Goal: Information Seeking & Learning: Learn about a topic

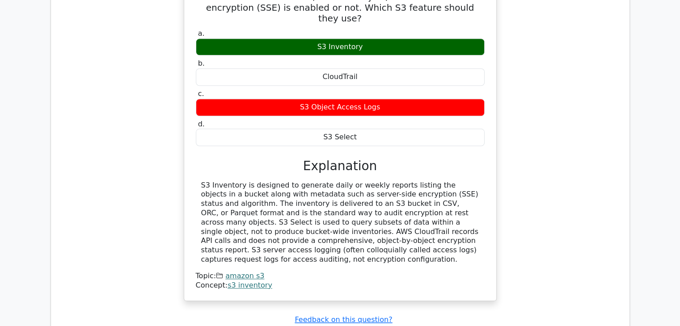
scroll to position [869, 0]
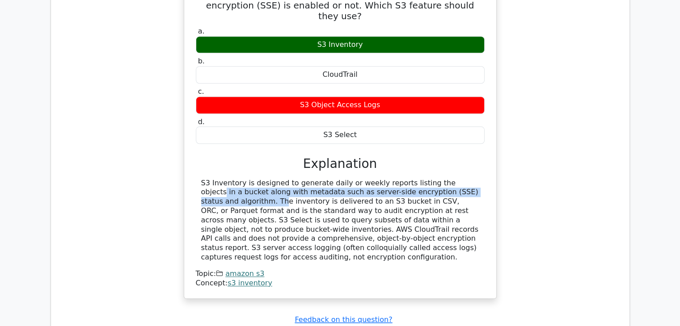
drag, startPoint x: 395, startPoint y: 126, endPoint x: 426, endPoint y: 137, distance: 33.8
click at [426, 179] on div "S3 Inventory is designed to generate daily or weekly reports listing the object…" at bounding box center [340, 221] width 278 height 84
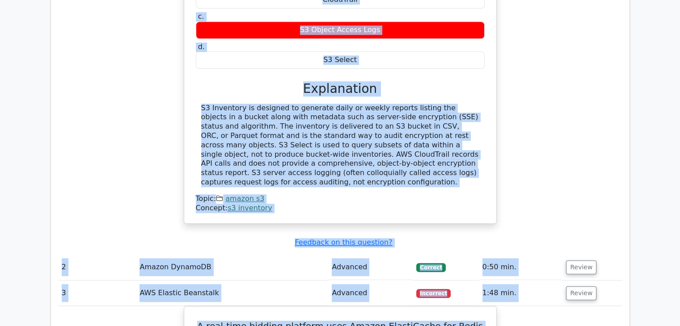
scroll to position [965, 0]
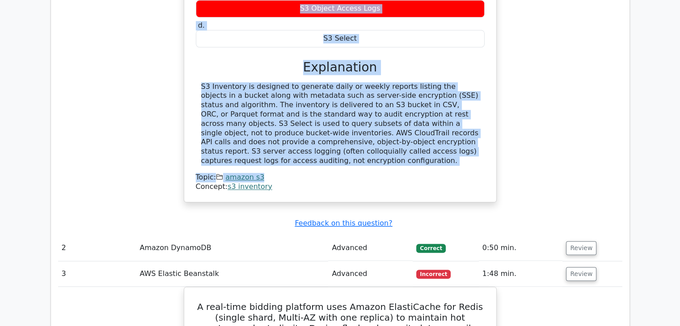
drag, startPoint x: 202, startPoint y: 65, endPoint x: 440, endPoint y: 101, distance: 240.5
click at [440, 101] on div "A company needs a daily report that lists all Amazon S3 objects in a bucket and…" at bounding box center [340, 35] width 305 height 328
copy div "A company needs a daily report that lists all Amazon S3 objects in a bucket and…"
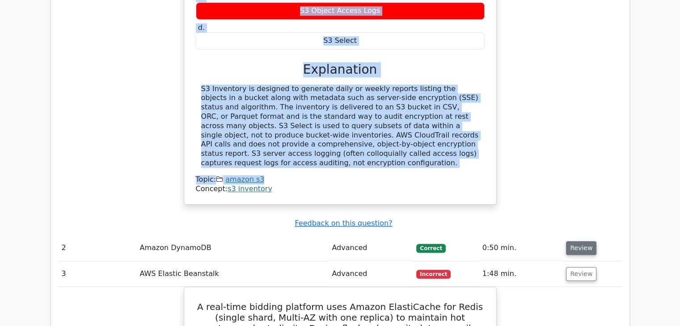
click at [575, 241] on button "Review" at bounding box center [581, 248] width 30 height 14
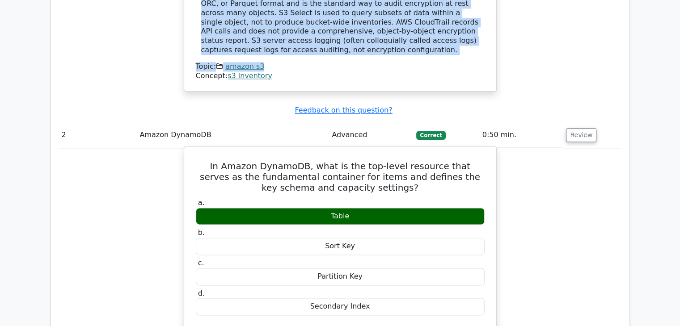
scroll to position [1117, 0]
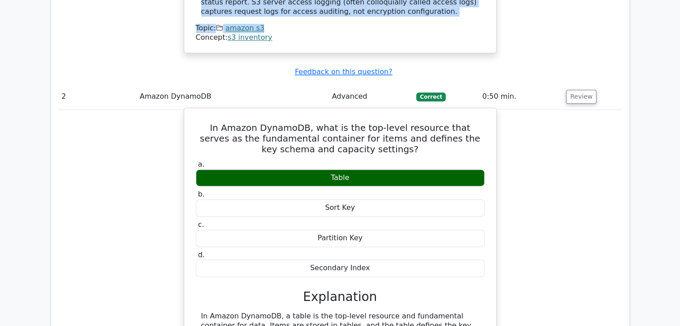
drag, startPoint x: 194, startPoint y: 60, endPoint x: 402, endPoint y: 206, distance: 253.5
click at [402, 206] on div "In Amazon DynamoDB, what is the top-level resource that serves as the fundament…" at bounding box center [340, 252] width 305 height 280
copy div "In Amazon DynamoDB, what is the top-level resource that serves as the fundament…"
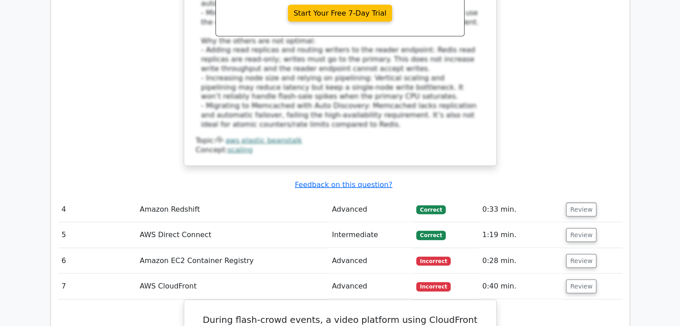
scroll to position [1922, 0]
click at [586, 279] on button "Review" at bounding box center [581, 286] width 30 height 14
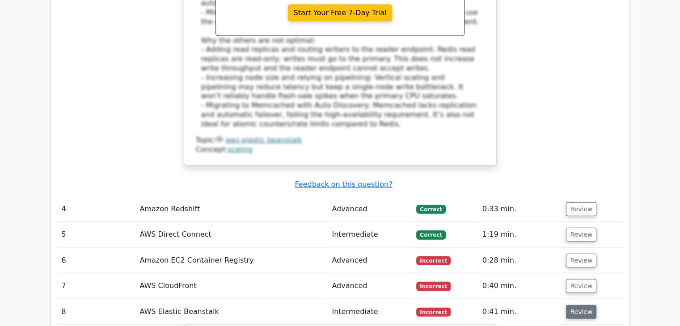
click at [577, 305] on button "Review" at bounding box center [581, 312] width 30 height 14
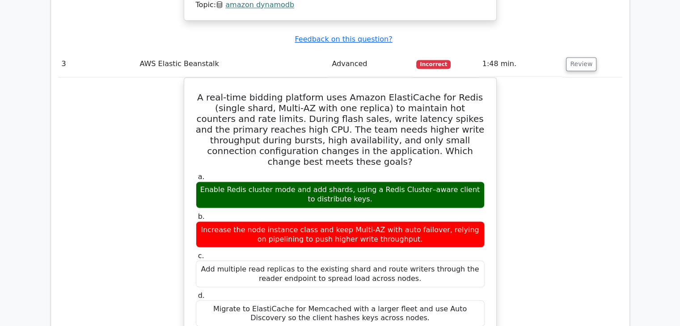
scroll to position [1486, 0]
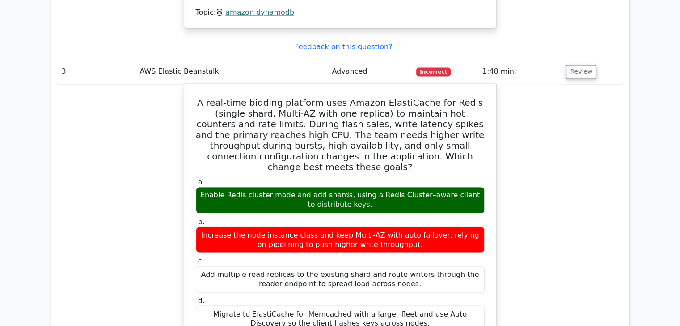
drag, startPoint x: 195, startPoint y: 34, endPoint x: 428, endPoint y: 250, distance: 317.2
copy div "A real-time bidding platform uses Amazon ElastiCache for Redis (single shard, M…"
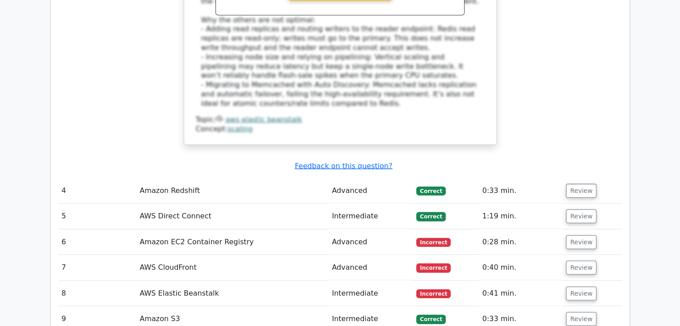
scroll to position [1940, 0]
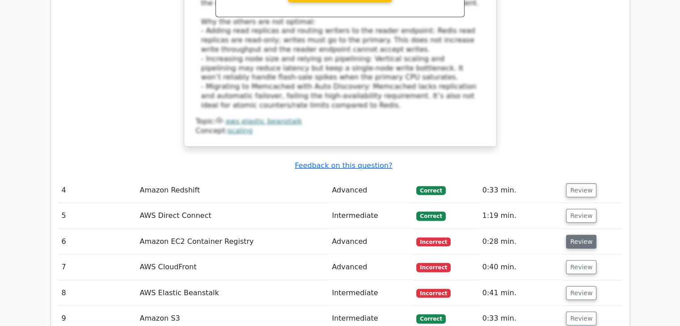
click at [573, 235] on button "Review" at bounding box center [581, 242] width 30 height 14
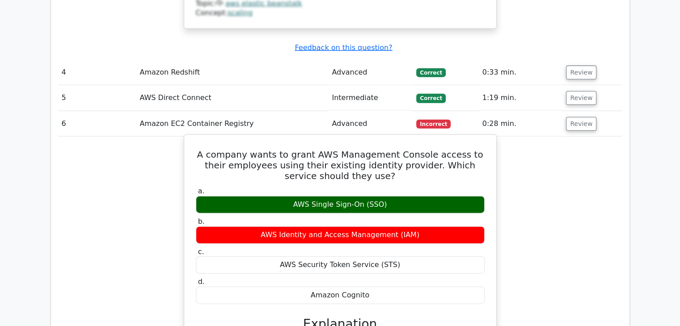
scroll to position [2059, 0]
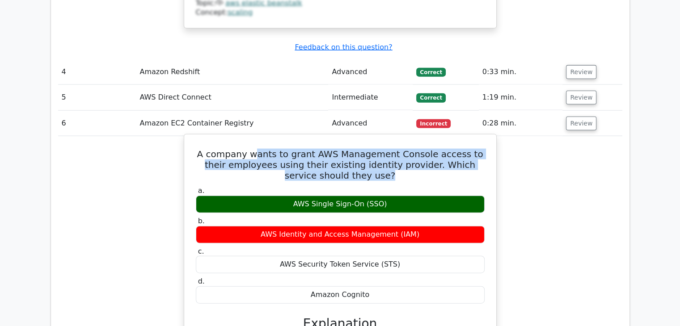
drag, startPoint x: 257, startPoint y: 80, endPoint x: 364, endPoint y: 104, distance: 109.8
click at [364, 138] on div "A company wants to grant AWS Management Console access to their employees using…" at bounding box center [340, 304] width 305 height 333
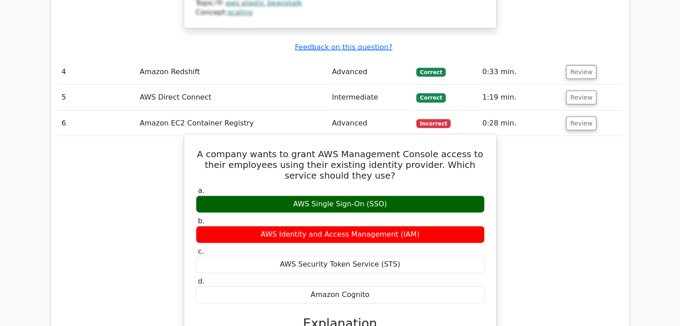
drag, startPoint x: 198, startPoint y: 77, endPoint x: 370, endPoint y: 219, distance: 222.3
click at [370, 219] on div "A company wants to grant AWS Management Console access to their employees using…" at bounding box center [340, 304] width 305 height 333
copy div "A company wants to grant AWS Management Console access to their employees using…"
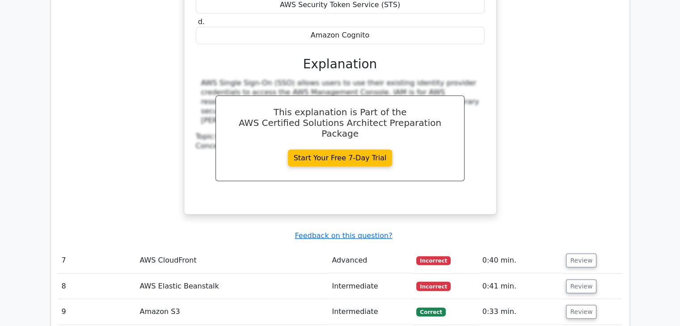
scroll to position [2381, 0]
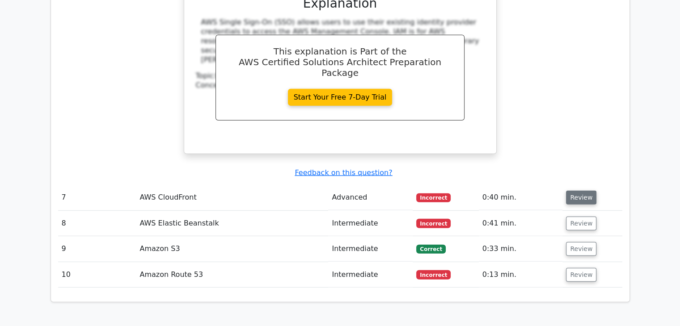
click at [572, 191] on button "Review" at bounding box center [581, 198] width 30 height 14
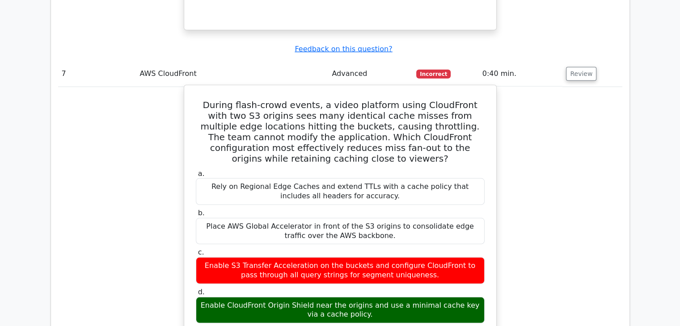
scroll to position [2506, 0]
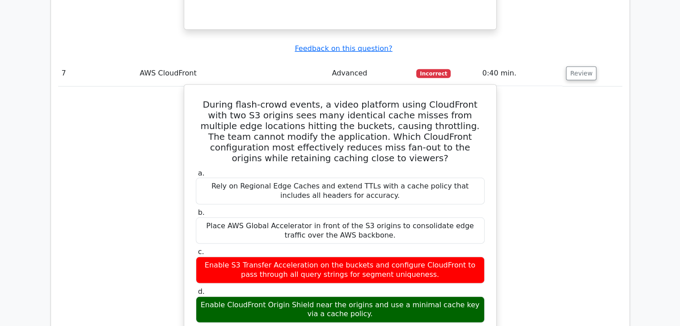
drag, startPoint x: 240, startPoint y: 228, endPoint x: 364, endPoint y: 234, distance: 124.4
click at [364, 297] on div "Enable CloudFront Origin Shield near the origins and use a minimal cache key vi…" at bounding box center [340, 310] width 289 height 27
drag, startPoint x: 191, startPoint y: 24, endPoint x: 367, endPoint y: 237, distance: 276.0
copy div "During flash-crowd events, a video platform using CloudFront with two S3 origin…"
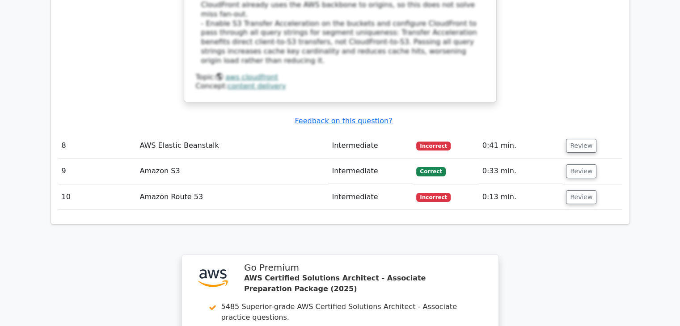
scroll to position [3044, 0]
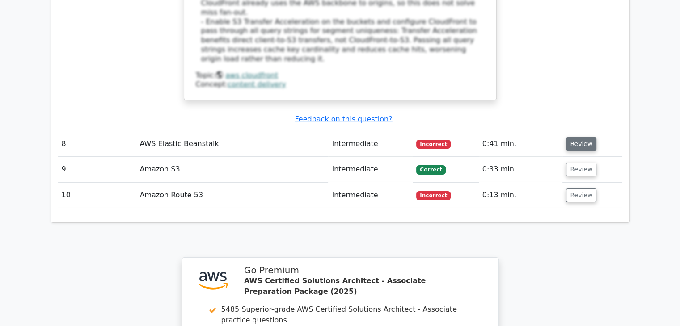
drag, startPoint x: 292, startPoint y: 182, endPoint x: 585, endPoint y: 37, distance: 326.8
click at [585, 137] on button "Review" at bounding box center [581, 144] width 30 height 14
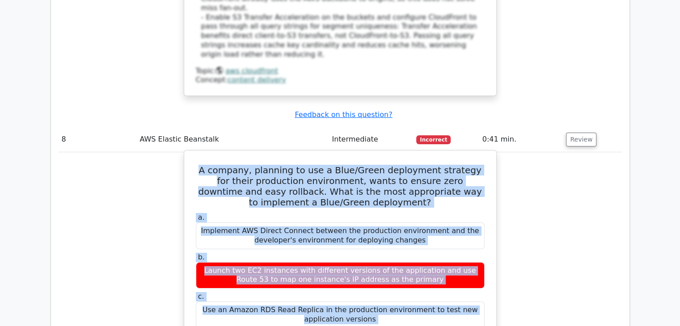
scroll to position [3050, 0]
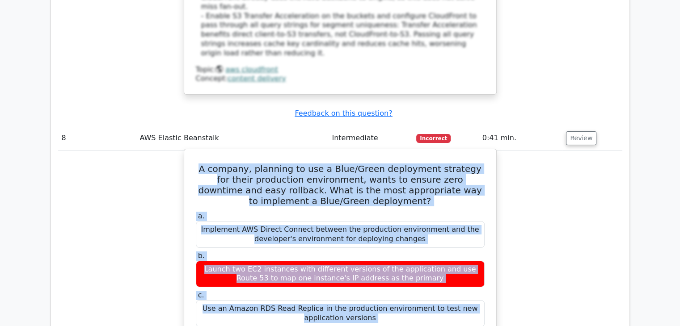
drag, startPoint x: 193, startPoint y: 66, endPoint x: 419, endPoint y: 254, distance: 293.9
click at [419, 254] on div "A company, planning to use a Blue/Green deployment strategy for their productio…" at bounding box center [340, 312] width 305 height 318
copy div "A company, planning to use a Blue/Green deployment strategy for their productio…"
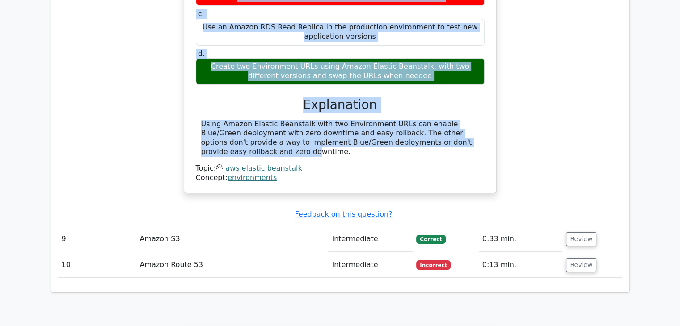
scroll to position [3331, 0]
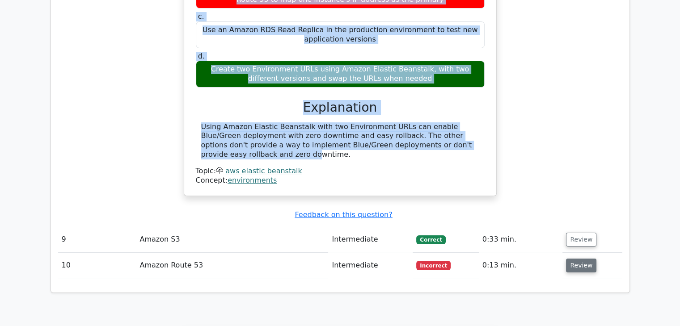
click at [582, 259] on button "Review" at bounding box center [581, 266] width 30 height 14
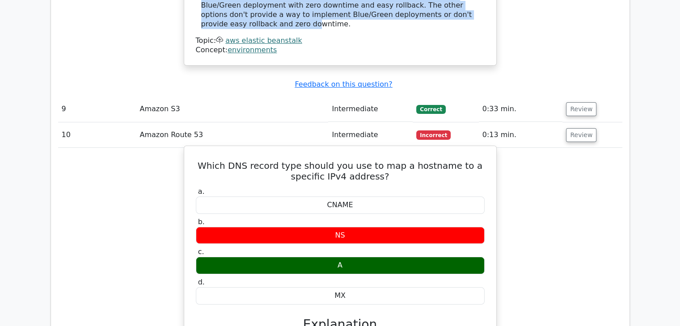
scroll to position [3422, 0]
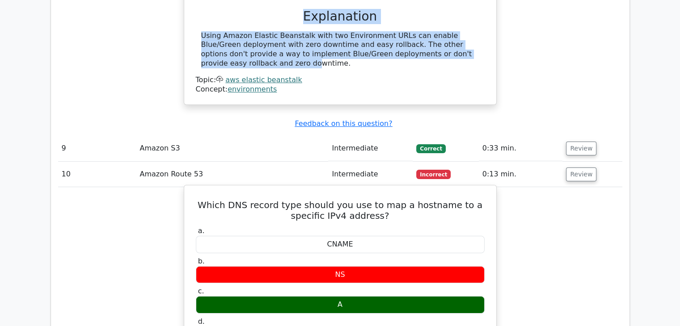
drag, startPoint x: 194, startPoint y: 95, endPoint x: 398, endPoint y: 233, distance: 245.6
copy div "Which DNS record type should you use to map a hostname to a specific IPv4 addre…"
click at [301, 257] on label "b. NS" at bounding box center [340, 270] width 289 height 27
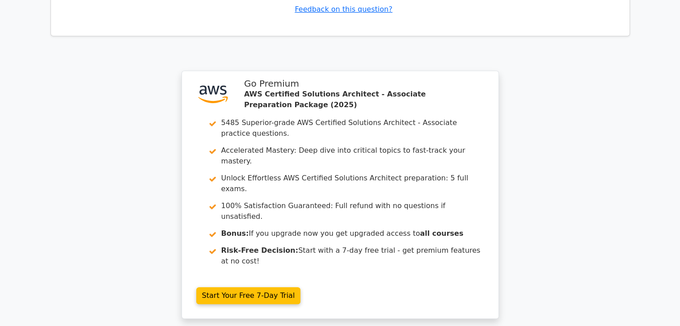
scroll to position [3971, 0]
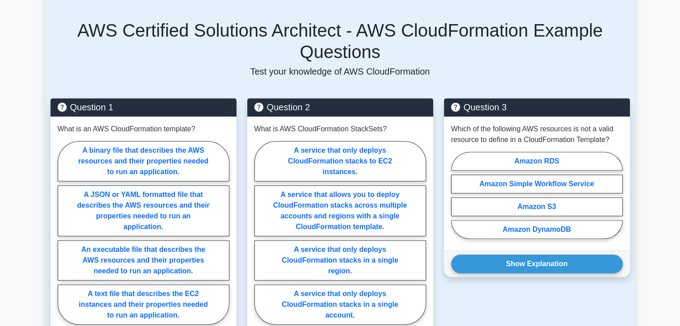
scroll to position [560, 0]
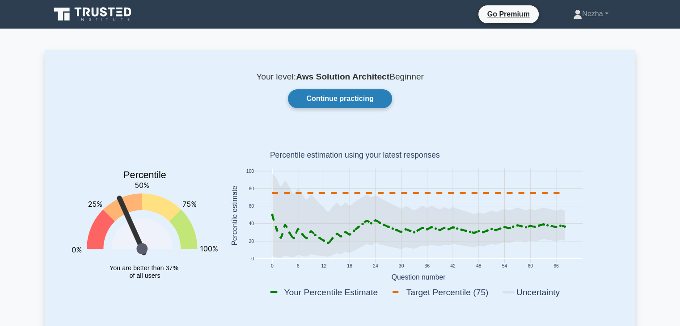
drag, startPoint x: 239, startPoint y: 211, endPoint x: 331, endPoint y: 100, distance: 144.4
click at [331, 100] on link "Continue practicing" at bounding box center [340, 98] width 104 height 19
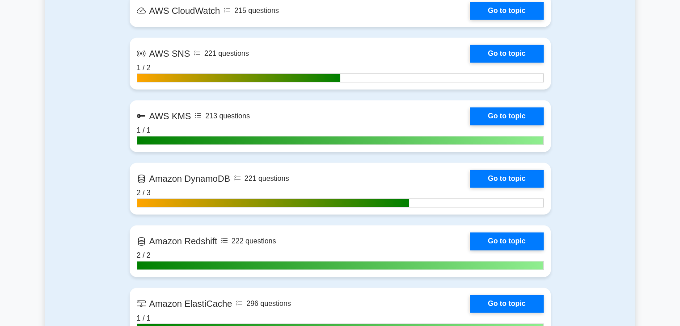
scroll to position [1383, 0]
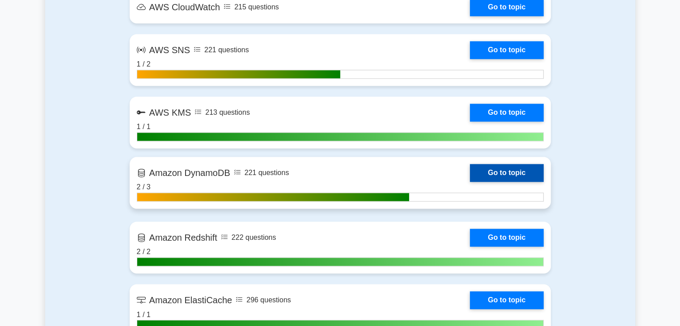
click at [497, 174] on link "Go to topic" at bounding box center [506, 173] width 73 height 18
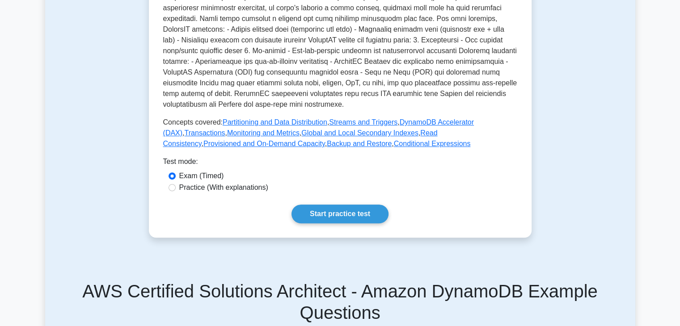
scroll to position [277, 0]
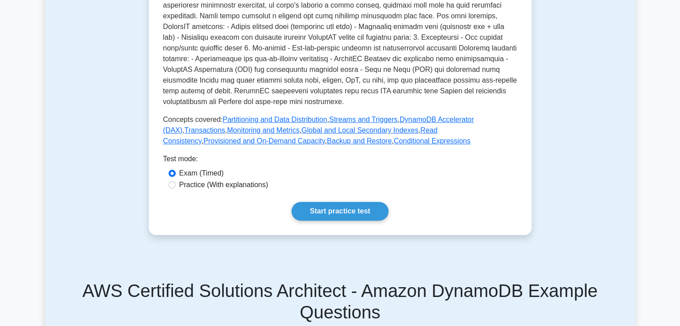
click at [222, 181] on label "Practice (With explanations)" at bounding box center [223, 185] width 89 height 11
click at [176, 181] on input "Practice (With explanations)" at bounding box center [172, 184] width 7 height 7
radio input "true"
click at [327, 207] on link "Start practice test" at bounding box center [339, 211] width 97 height 19
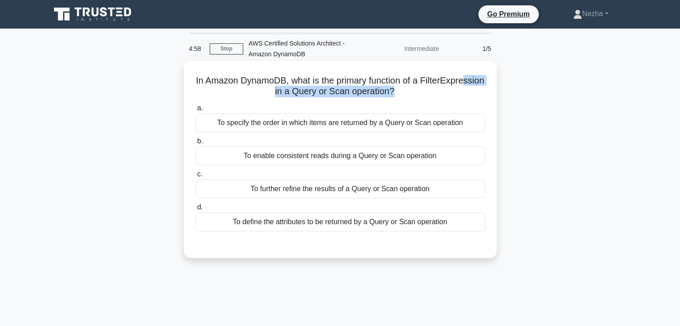
drag, startPoint x: 284, startPoint y: 88, endPoint x: 427, endPoint y: 88, distance: 142.6
click at [427, 88] on h5 "In Amazon DynamoDB, what is the primary function of a FilterExpression in a Que…" at bounding box center [339, 86] width 291 height 22
click at [255, 101] on div "a. To specify the order in which items are returned by a Query or Scan operatio…" at bounding box center [340, 167] width 300 height 132
click at [254, 103] on div "a. To specify the order in which items are returned by a Query or Scan operatio…" at bounding box center [340, 167] width 300 height 132
click at [324, 229] on div "To define the attributes to be returned by a Query or Scan operation" at bounding box center [340, 222] width 290 height 19
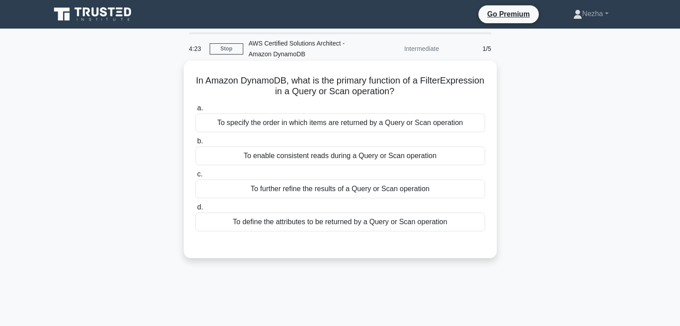
click at [195, 211] on input "d. To define the attributes to be returned by a Query or Scan operation" at bounding box center [195, 208] width 0 height 6
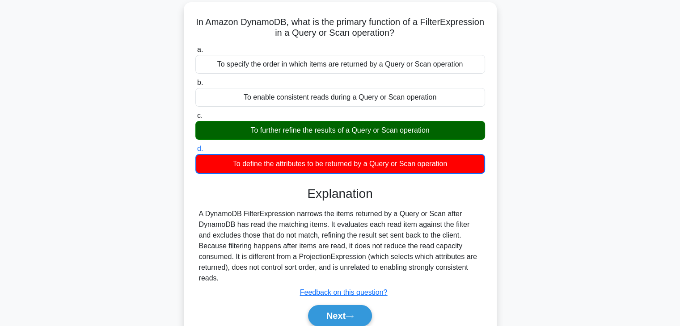
scroll to position [51, 0]
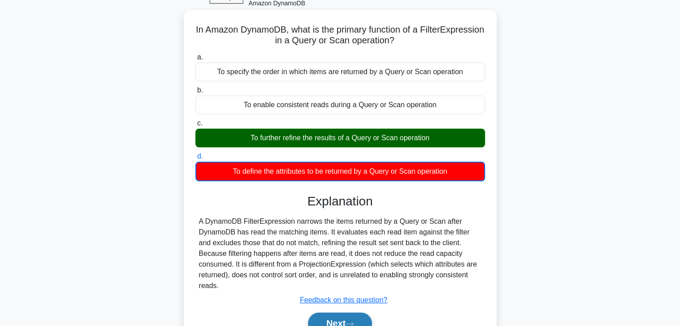
click at [356, 318] on button "Next" at bounding box center [340, 323] width 64 height 21
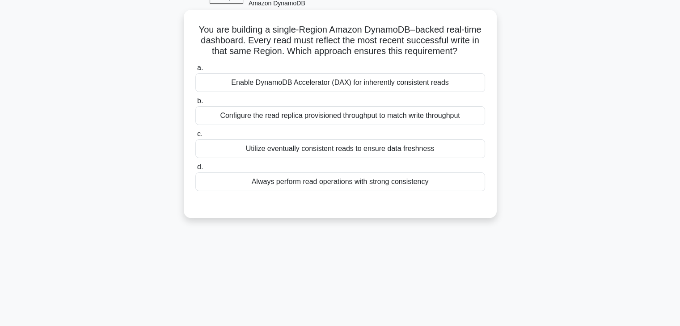
scroll to position [0, 0]
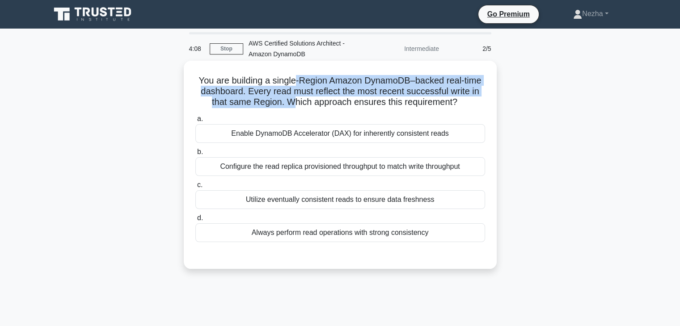
drag, startPoint x: 295, startPoint y: 80, endPoint x: 293, endPoint y: 98, distance: 18.0
click at [293, 98] on h5 "You are building a single-Region Amazon DynamoDB–backed real-time dashboard. Ev…" at bounding box center [339, 91] width 291 height 33
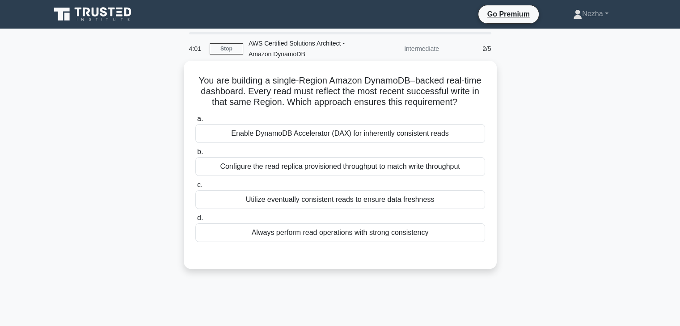
click at [288, 182] on label "c. Utilize eventually consistent reads to ensure data freshness" at bounding box center [340, 194] width 290 height 29
click at [195, 182] on input "c. Utilize eventually consistent reads to ensure data freshness" at bounding box center [195, 185] width 0 height 6
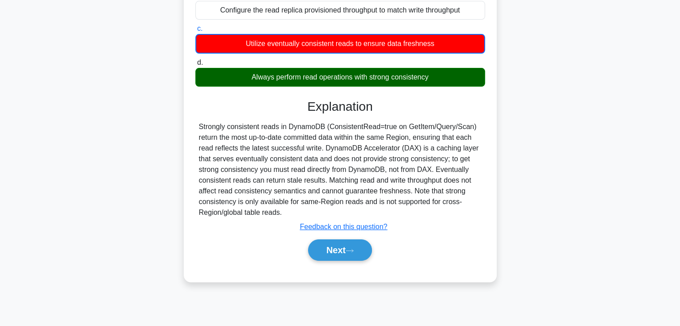
scroll to position [156, 0]
click at [332, 249] on button "Next" at bounding box center [340, 250] width 64 height 21
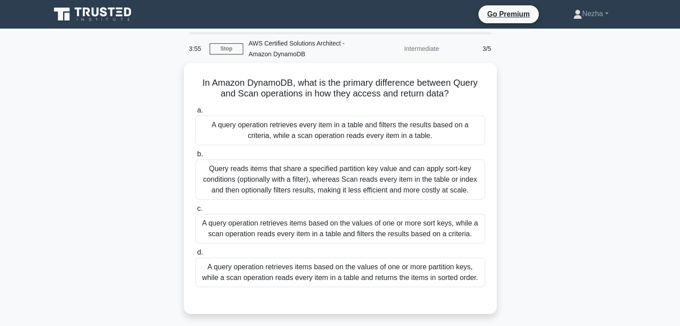
scroll to position [0, 0]
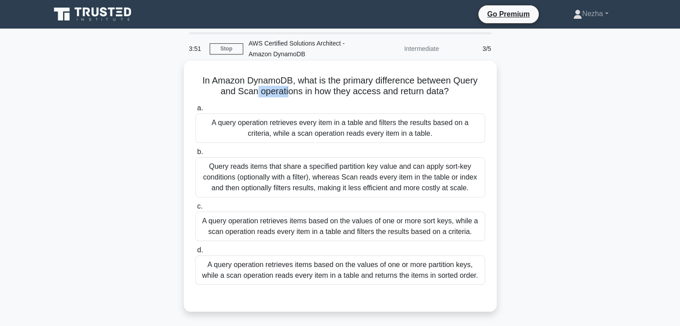
drag, startPoint x: 288, startPoint y: 86, endPoint x: 255, endPoint y: 94, distance: 33.5
click at [255, 94] on h5 "In Amazon DynamoDB, what is the primary difference between Query and Scan opera…" at bounding box center [339, 86] width 291 height 22
click at [227, 99] on div "In Amazon DynamoDB, what is the primary difference between Query and Scan opera…" at bounding box center [340, 186] width 306 height 244
click at [320, 272] on div "A query operation retrieves items based on the values of one or more partition …" at bounding box center [340, 270] width 290 height 29
click at [195, 253] on input "d. A query operation retrieves items based on the values of one or more partiti…" at bounding box center [195, 251] width 0 height 6
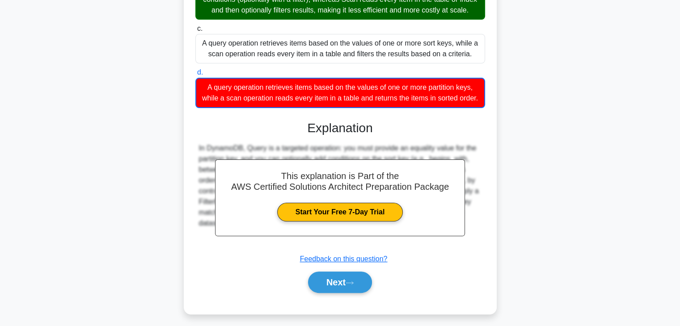
scroll to position [178, 0]
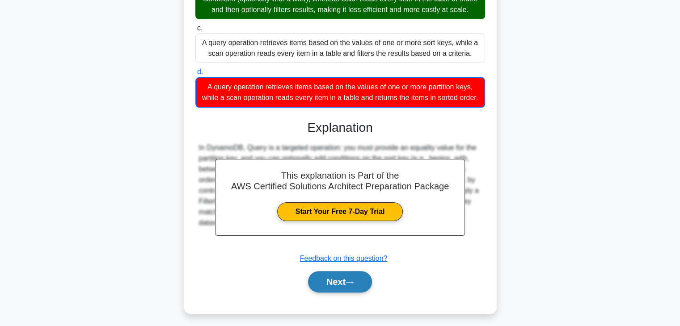
click at [337, 293] on button "Next" at bounding box center [340, 281] width 64 height 21
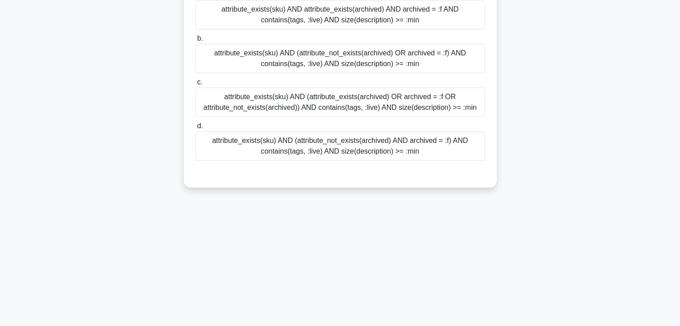
scroll to position [0, 0]
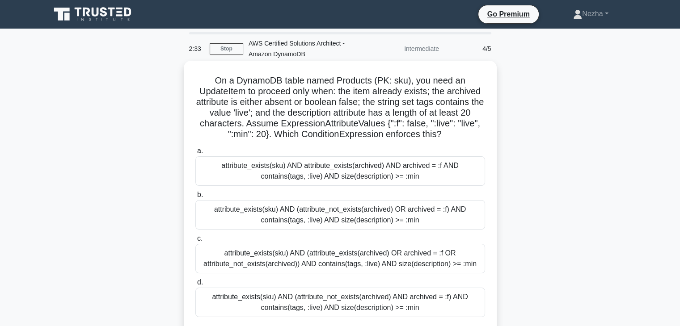
drag, startPoint x: 216, startPoint y: 114, endPoint x: 443, endPoint y: 131, distance: 227.7
click at [443, 131] on h5 "On a DynamoDB table named Products (PK: sku), you need an UpdateItem to proceed…" at bounding box center [339, 107] width 291 height 65
click at [439, 131] on h5 "On a DynamoDB table named Products (PK: sku), you need an UpdateItem to proceed…" at bounding box center [339, 107] width 291 height 65
click at [341, 215] on div "attribute_exists(sku) AND (attribute_not_exists(archived) OR archived = :f) AND…" at bounding box center [340, 214] width 290 height 29
click at [195, 198] on input "b. attribute_exists(sku) AND (attribute_not_exists(archived) OR archived = :f) …" at bounding box center [195, 195] width 0 height 6
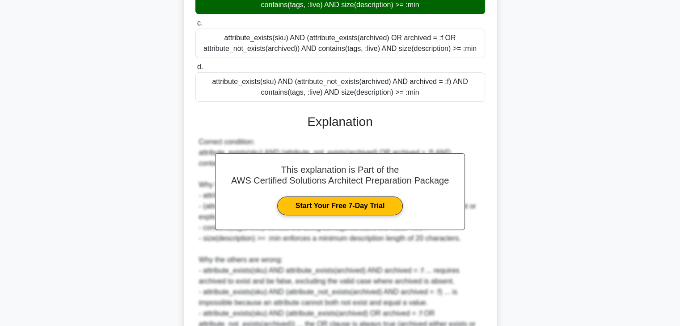
scroll to position [310, 0]
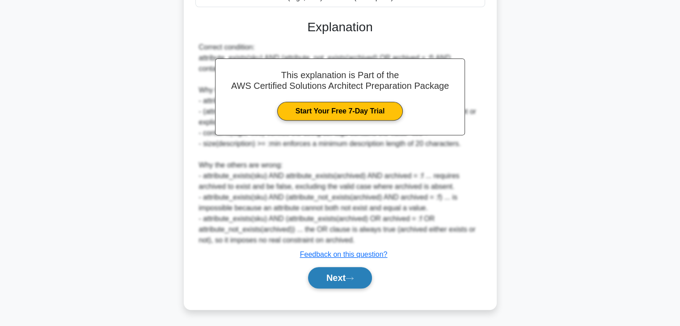
click at [345, 270] on button "Next" at bounding box center [340, 277] width 64 height 21
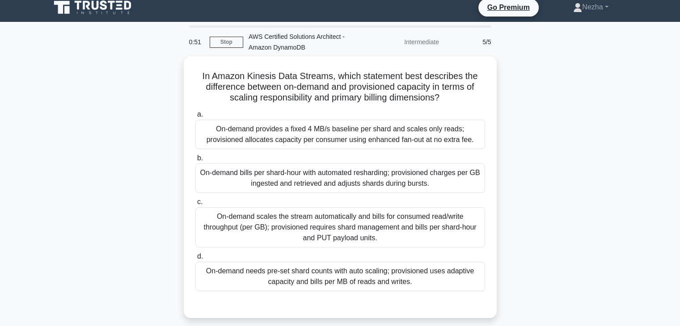
scroll to position [1, 0]
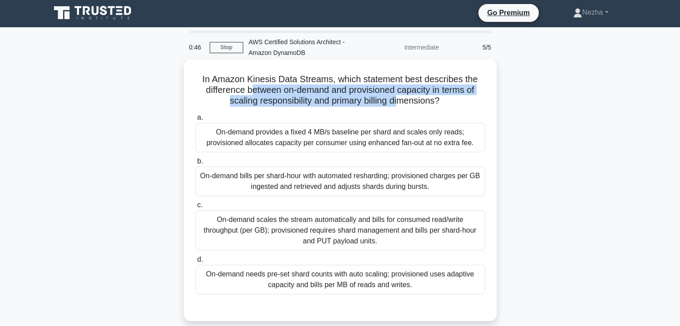
drag, startPoint x: 247, startPoint y: 89, endPoint x: 399, endPoint y: 97, distance: 152.2
click at [399, 97] on h5 "In Amazon Kinesis Data Streams, which statement best describes the difference b…" at bounding box center [339, 90] width 291 height 33
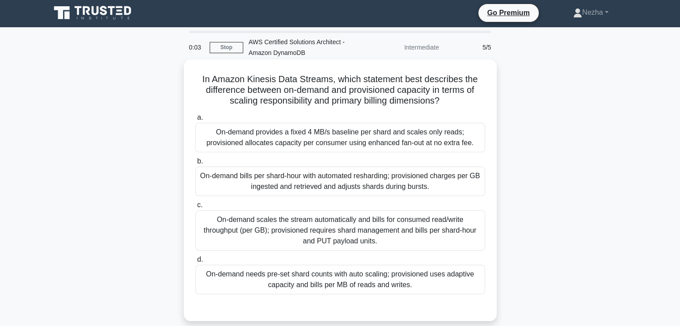
click at [446, 275] on div "On-demand needs pre-set shard counts with auto scaling; provisioned uses adapti…" at bounding box center [340, 279] width 290 height 29
click at [195, 263] on input "d. On-demand needs pre-set shard counts with auto scaling; provisioned uses ada…" at bounding box center [195, 260] width 0 height 6
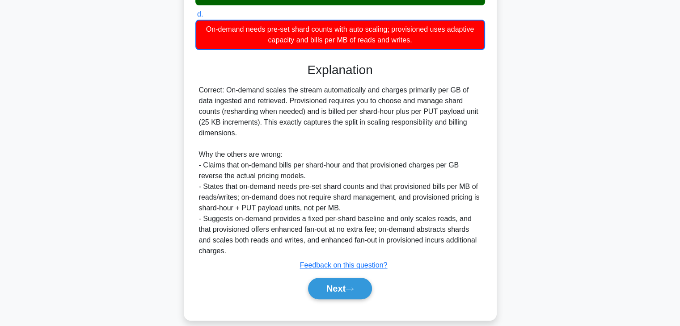
scroll to position [246, 0]
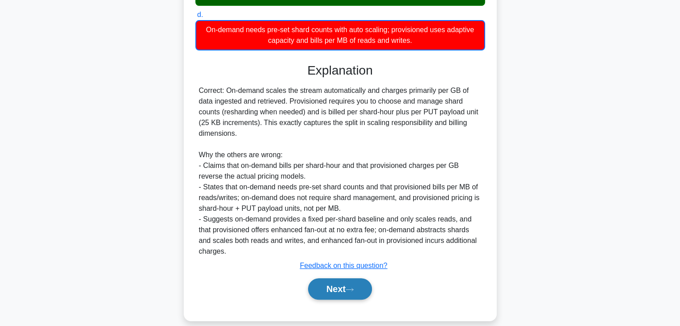
click at [354, 285] on button "Next" at bounding box center [340, 288] width 64 height 21
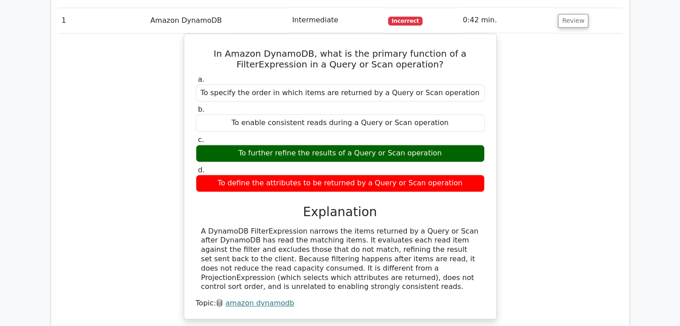
scroll to position [755, 0]
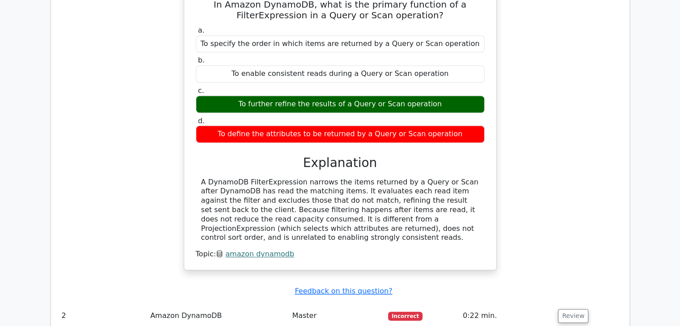
drag, startPoint x: 0, startPoint y: 0, endPoint x: 281, endPoint y: 181, distance: 334.6
click at [281, 181] on div "A DynamoDB FilterExpression narrows the items returned by a Query or Scan after…" at bounding box center [340, 210] width 278 height 65
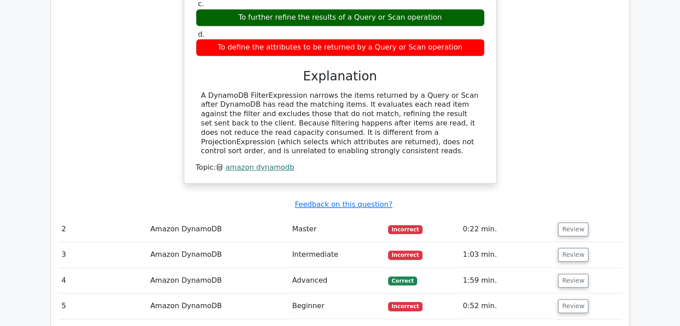
scroll to position [931, 0]
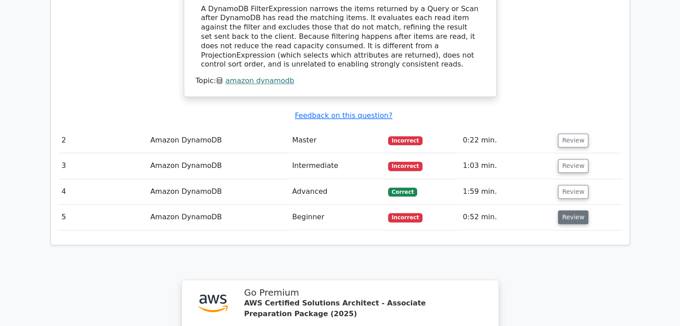
click at [573, 211] on button "Review" at bounding box center [573, 218] width 30 height 14
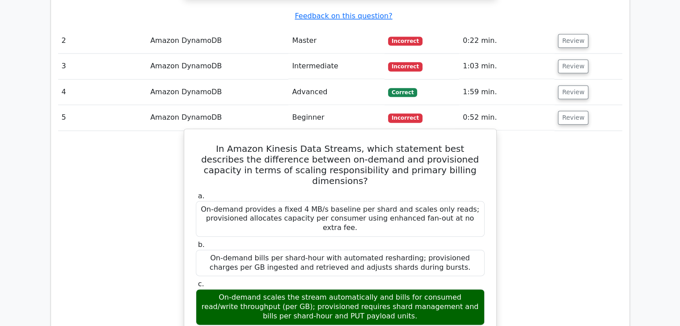
scroll to position [1031, 0]
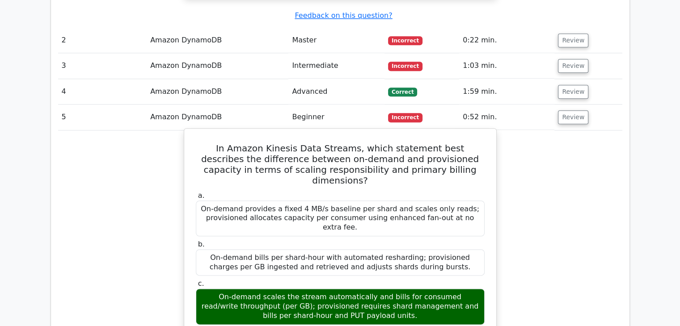
drag, startPoint x: 277, startPoint y: 235, endPoint x: 365, endPoint y: 247, distance: 89.3
click at [365, 289] on div "On-demand scales the stream automatically and bills for consumed read/write thr…" at bounding box center [340, 307] width 289 height 36
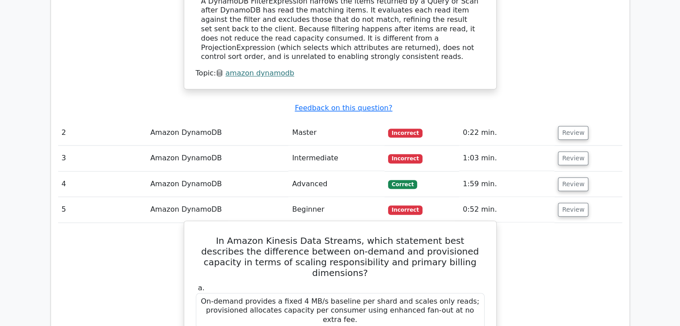
scroll to position [939, 0]
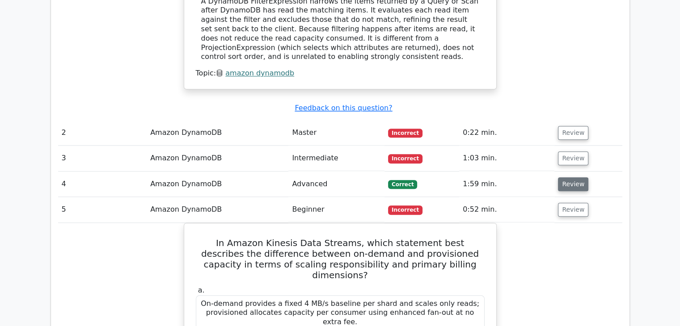
click at [574, 177] on button "Review" at bounding box center [573, 184] width 30 height 14
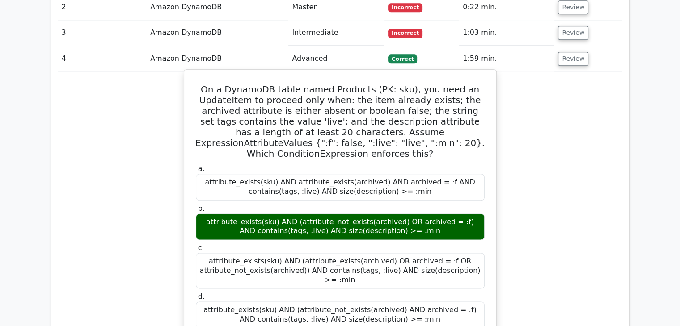
scroll to position [1063, 0]
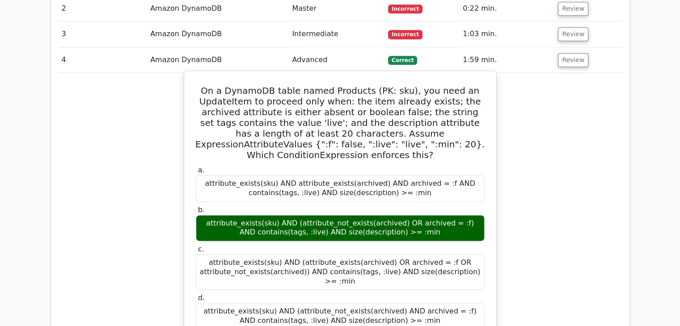
drag, startPoint x: 215, startPoint y: 43, endPoint x: 420, endPoint y: 252, distance: 291.7
copy div "On a DynamoDB table named Products (PK: sku), you need an UpdateItem to proceed…"
click at [254, 164] on div "a. attribute_exists(sku) AND attribute_exists(archived) AND archived = :f AND c…" at bounding box center [339, 247] width 299 height 167
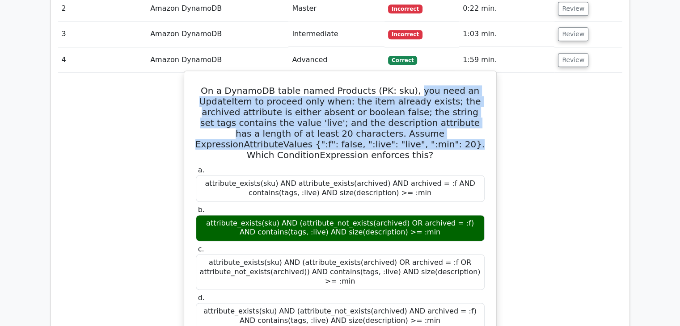
drag, startPoint x: 415, startPoint y: 45, endPoint x: 275, endPoint y: 101, distance: 150.5
click at [275, 101] on h5 "On a DynamoDB table named Products (PK: sku), you need an UpdateItem to proceed…" at bounding box center [340, 122] width 291 height 75
copy h5 "you need an UpdateItem to proceed only when: the item already exists; the archi…"
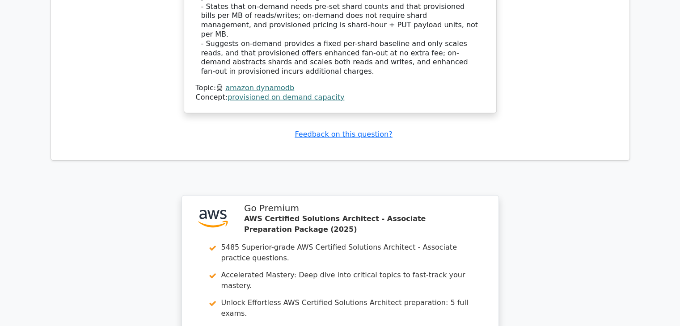
scroll to position [2210, 0]
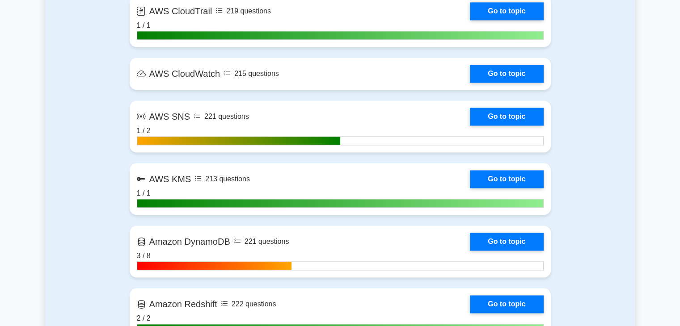
scroll to position [1319, 0]
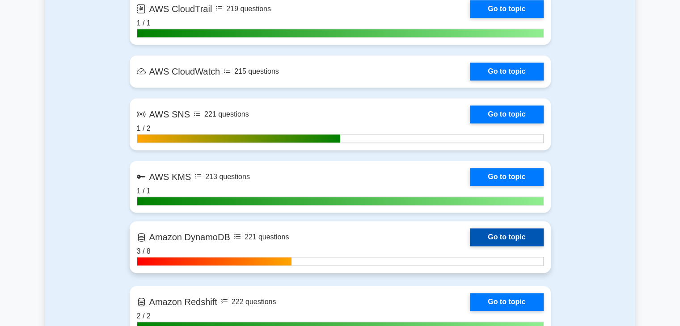
click at [501, 236] on link "Go to topic" at bounding box center [506, 237] width 73 height 18
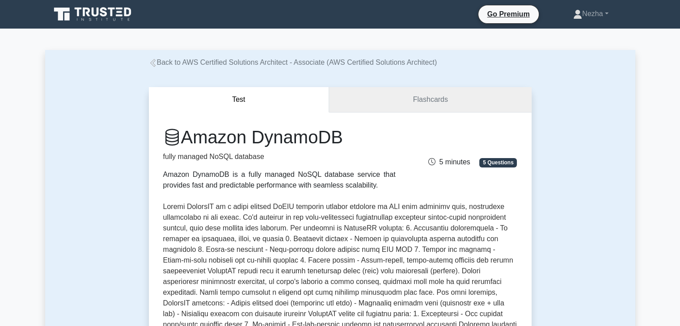
click at [418, 99] on link "Flashcards" at bounding box center [430, 99] width 202 height 25
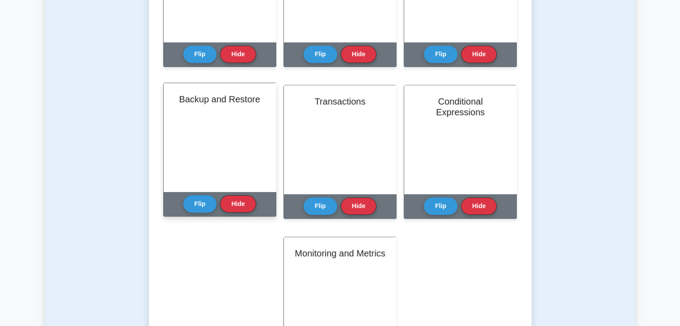
scroll to position [443, 0]
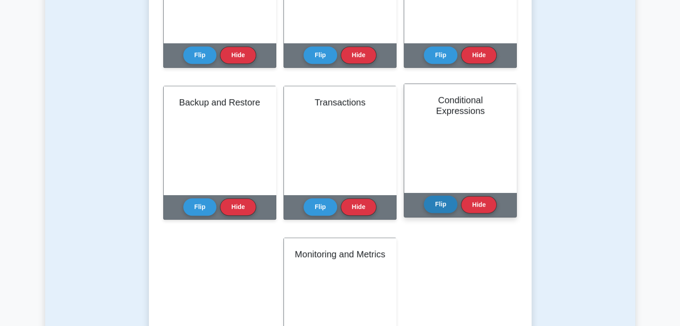
click at [445, 203] on button "Flip" at bounding box center [441, 204] width 34 height 17
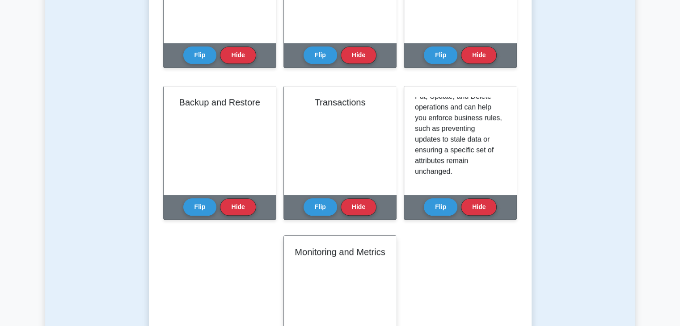
scroll to position [590, 0]
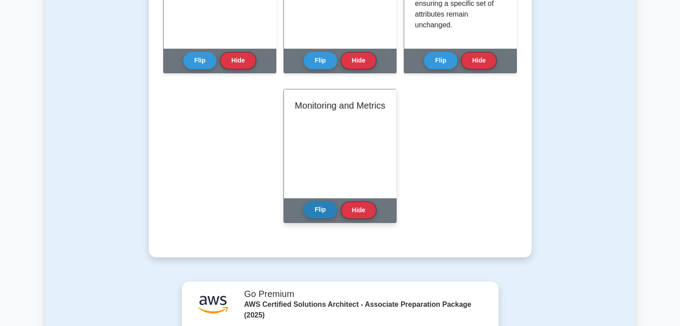
click at [320, 219] on div "Flip Hide" at bounding box center [339, 210] width 73 height 25
click at [311, 208] on button "Flip" at bounding box center [320, 209] width 34 height 17
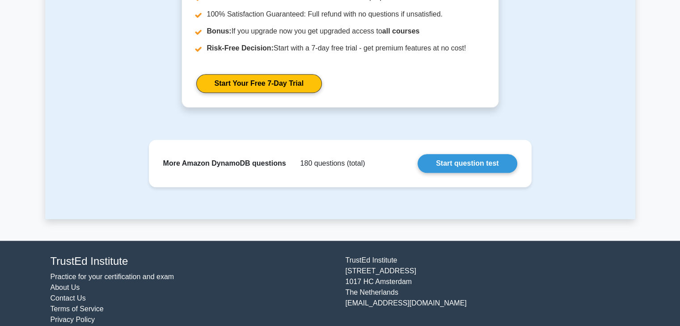
scroll to position [973, 0]
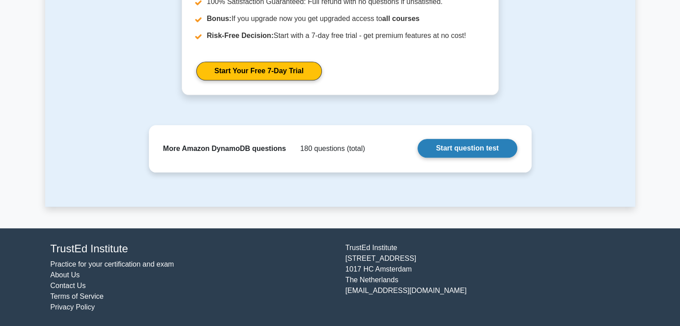
click at [458, 153] on link "Start question test" at bounding box center [466, 148] width 99 height 19
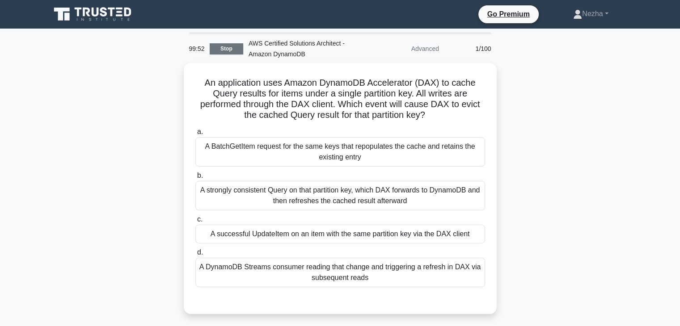
click at [231, 47] on link "Stop" at bounding box center [227, 48] width 34 height 11
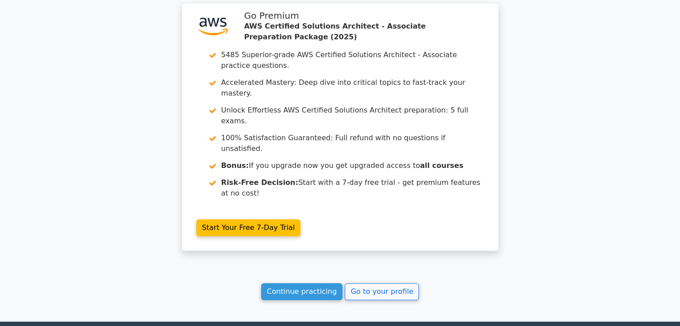
scroll to position [763, 0]
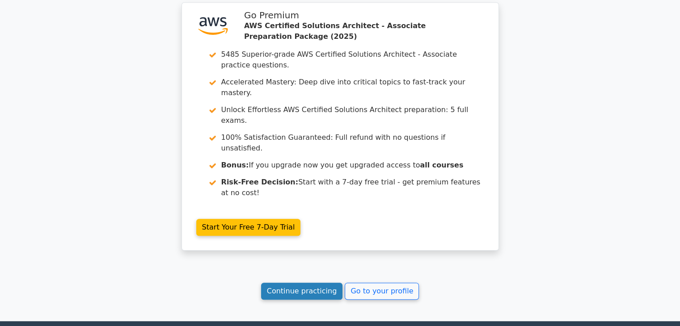
click at [311, 283] on link "Continue practicing" at bounding box center [302, 291] width 82 height 17
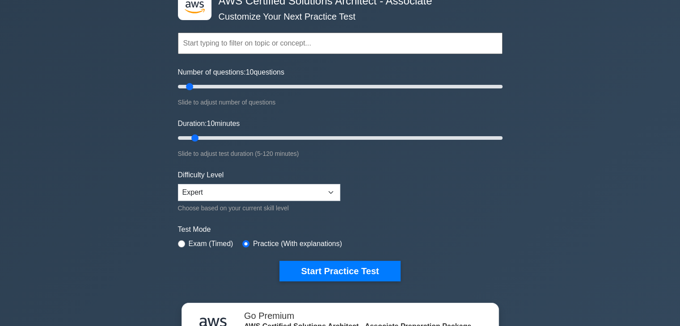
scroll to position [57, 0]
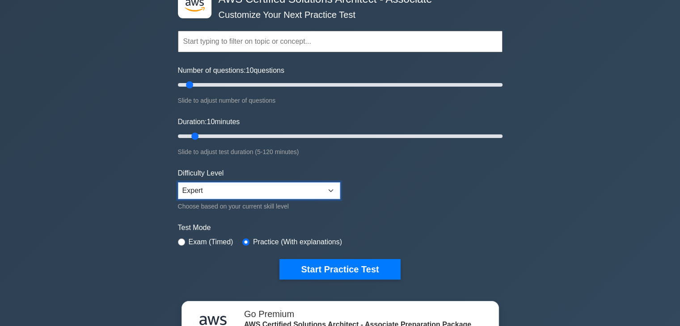
click at [295, 189] on select "Beginner Intermediate Expert" at bounding box center [259, 190] width 162 height 17
click at [395, 217] on form "Topics Amazon EC2 Amazon S3 Amazon VPC AWS Identity and Access Management (IAM)…" at bounding box center [340, 142] width 324 height 276
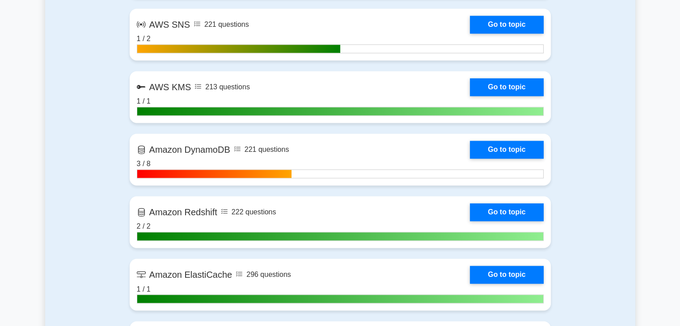
scroll to position [1429, 0]
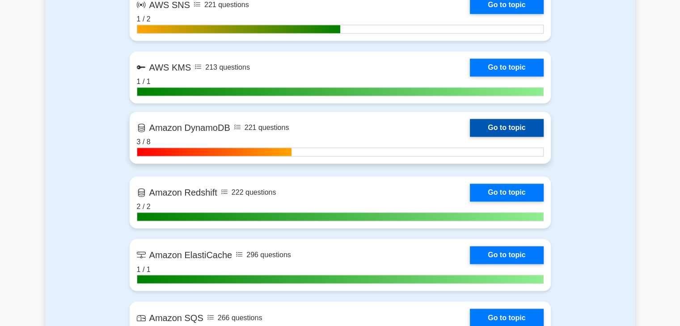
click at [515, 128] on link "Go to topic" at bounding box center [506, 128] width 73 height 18
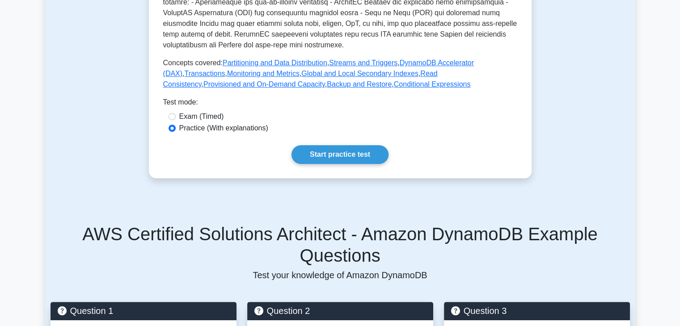
scroll to position [334, 0]
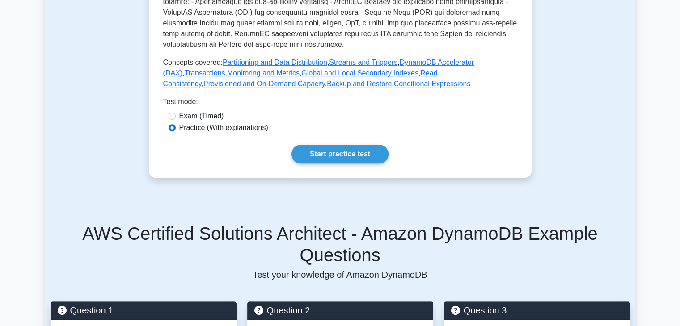
drag, startPoint x: 352, startPoint y: 211, endPoint x: 330, endPoint y: 169, distance: 47.4
click at [327, 163] on link "Start practice test" at bounding box center [339, 154] width 97 height 19
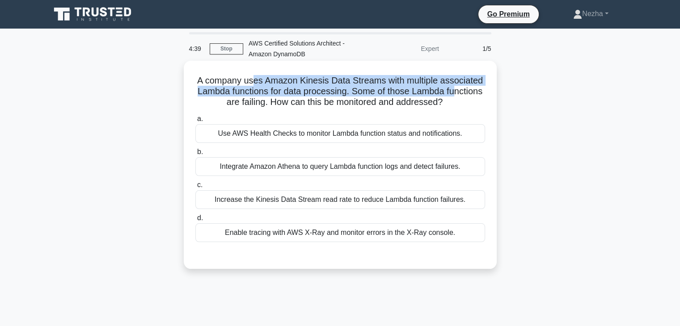
drag, startPoint x: 253, startPoint y: 72, endPoint x: 455, endPoint y: 90, distance: 202.3
click at [455, 90] on div "A company uses Amazon Kinesis Data Streams with multiple associated Lambda func…" at bounding box center [340, 164] width 306 height 201
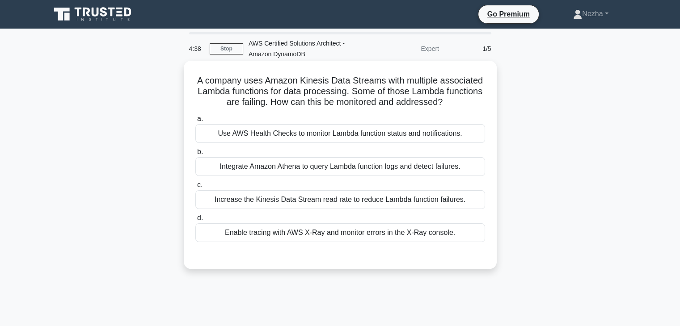
click at [405, 131] on div "Use AWS Health Checks to monitor Lambda function status and notifications." at bounding box center [340, 133] width 290 height 19
click at [195, 122] on input "a. Use AWS Health Checks to monitor Lambda function status and notifications." at bounding box center [195, 119] width 0 height 6
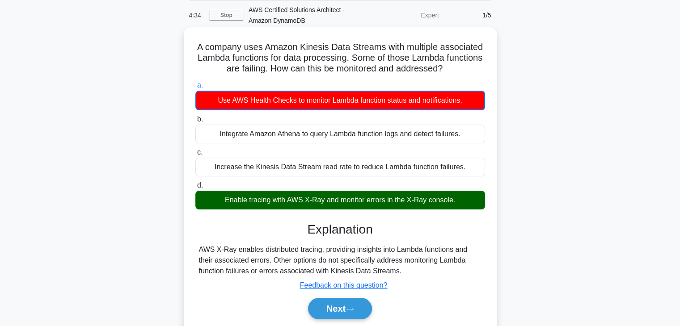
scroll to position [37, 0]
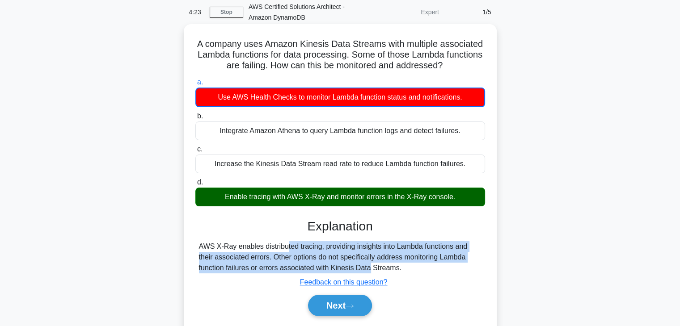
drag, startPoint x: 234, startPoint y: 240, endPoint x: 316, endPoint y: 270, distance: 87.4
click at [316, 270] on div "AWS X-Ray enables distributed tracing, providing insights into Lambda functions…" at bounding box center [340, 257] width 282 height 32
click at [336, 302] on button "Next" at bounding box center [340, 305] width 64 height 21
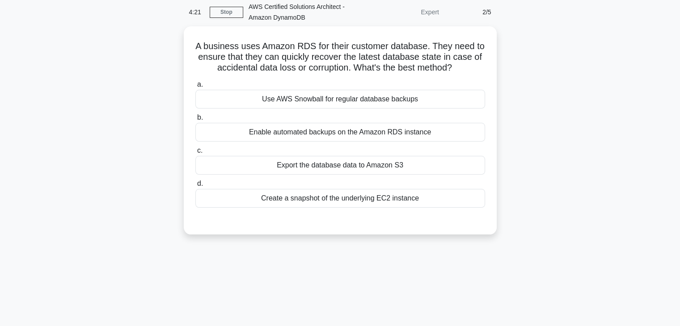
scroll to position [0, 0]
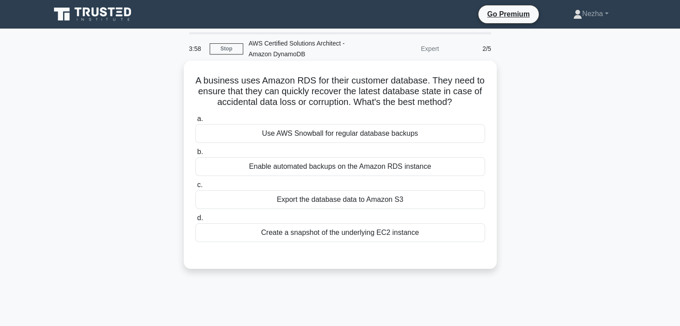
click at [329, 168] on div "Enable automated backups on the Amazon RDS instance" at bounding box center [340, 166] width 290 height 19
click at [195, 155] on input "b. Enable automated backups on the Amazon RDS instance" at bounding box center [195, 152] width 0 height 6
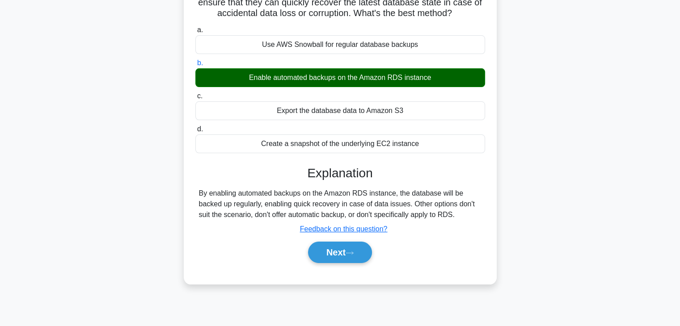
scroll to position [89, 0]
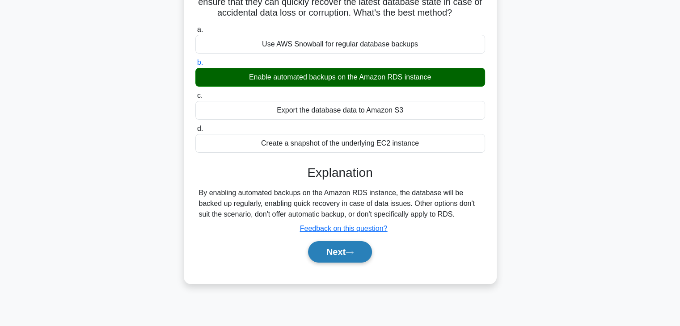
click at [338, 255] on button "Next" at bounding box center [340, 251] width 64 height 21
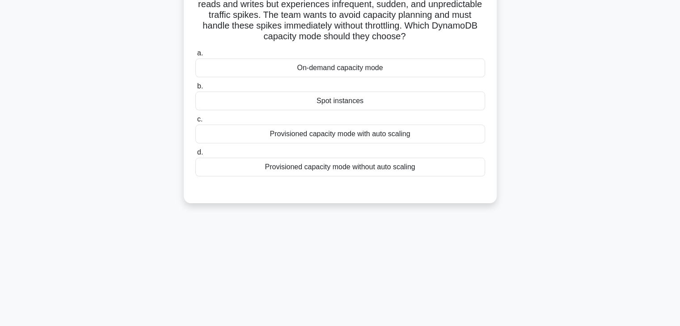
scroll to position [0, 0]
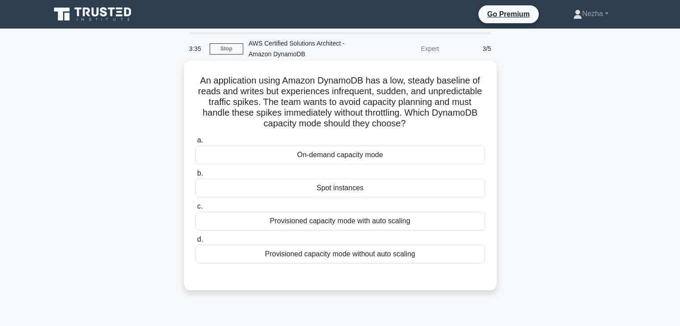
drag, startPoint x: 257, startPoint y: 78, endPoint x: 408, endPoint y: 121, distance: 156.7
click at [408, 121] on h5 "An application using Amazon DynamoDB has a low, steady baseline of reads and wr…" at bounding box center [339, 102] width 291 height 55
click at [358, 222] on div "Provisioned capacity mode with auto scaling" at bounding box center [340, 221] width 290 height 19
click at [195, 210] on input "c. Provisioned capacity mode with auto scaling" at bounding box center [195, 207] width 0 height 6
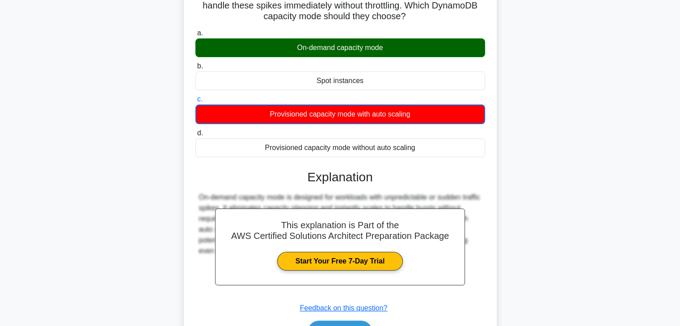
scroll to position [143, 0]
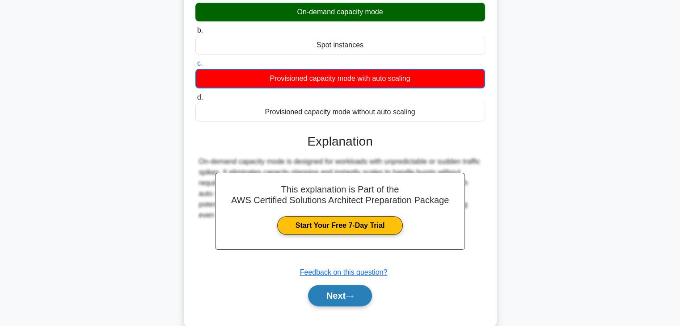
click at [341, 302] on button "Next" at bounding box center [340, 295] width 64 height 21
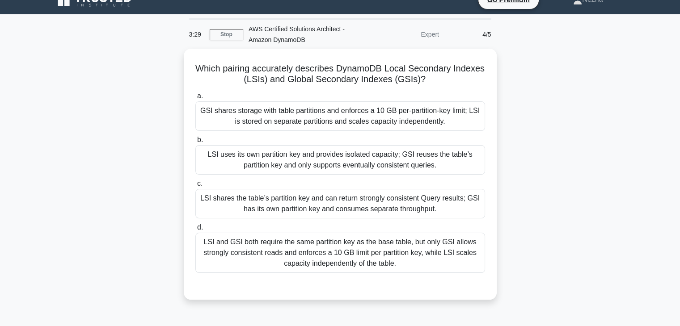
scroll to position [0, 0]
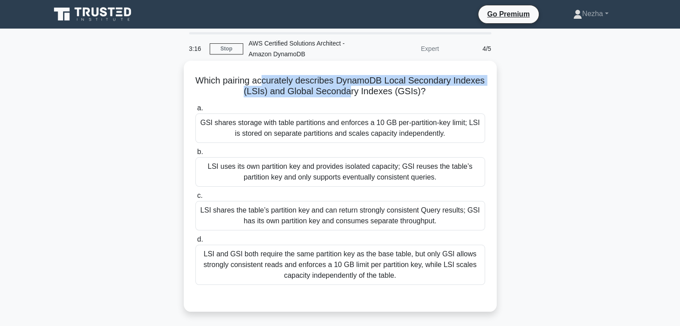
drag, startPoint x: 264, startPoint y: 84, endPoint x: 350, endPoint y: 97, distance: 86.3
click at [350, 97] on h5 "Which pairing accurately describes DynamoDB Local Secondary Indexes (LSIs) and …" at bounding box center [339, 86] width 291 height 22
click at [270, 81] on h5 "Which pairing accurately describes DynamoDB Local Secondary Indexes (LSIs) and …" at bounding box center [339, 86] width 291 height 22
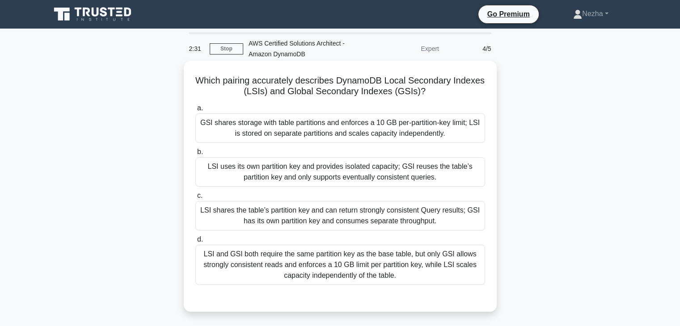
click at [265, 128] on div "GSI shares storage with table partitions and enforces a 10 GB per-partition-key…" at bounding box center [340, 128] width 290 height 29
click at [195, 111] on input "a. GSI shares storage with table partitions and enforces a 10 GB per-partition-…" at bounding box center [195, 108] width 0 height 6
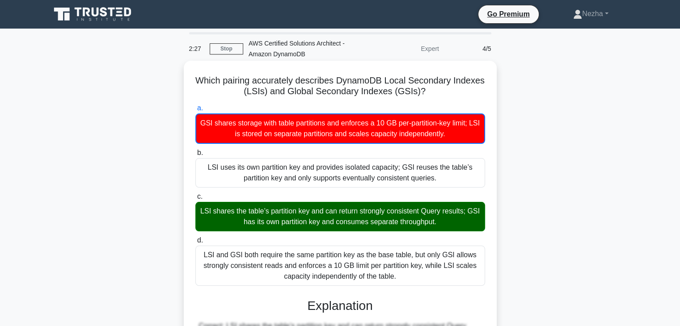
click at [311, 244] on label "d. LSI and GSI both require the same partition key as the base table, but only …" at bounding box center [340, 260] width 290 height 51
click at [195, 244] on input "d. LSI and GSI both require the same partition key as the base table, but only …" at bounding box center [195, 241] width 0 height 6
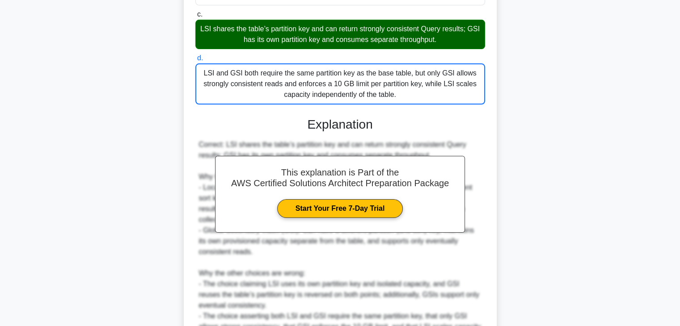
scroll to position [343, 0]
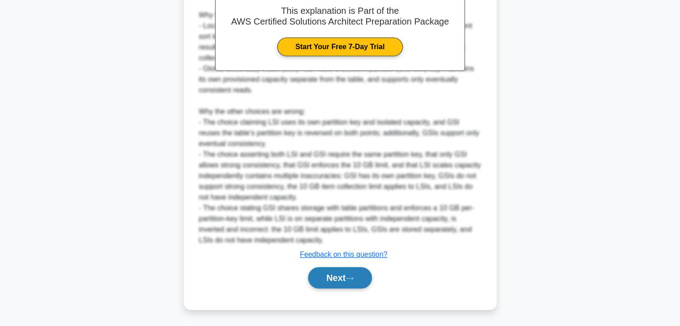
click at [337, 288] on button "Next" at bounding box center [340, 277] width 64 height 21
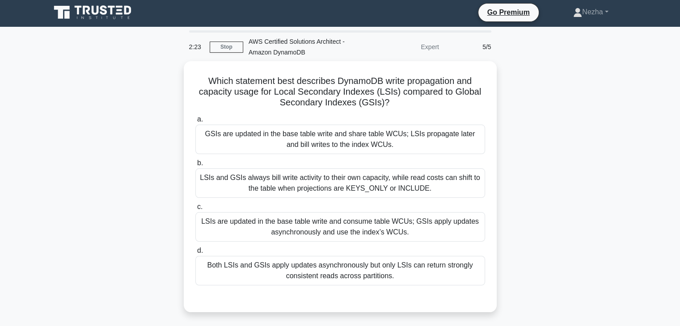
scroll to position [0, 0]
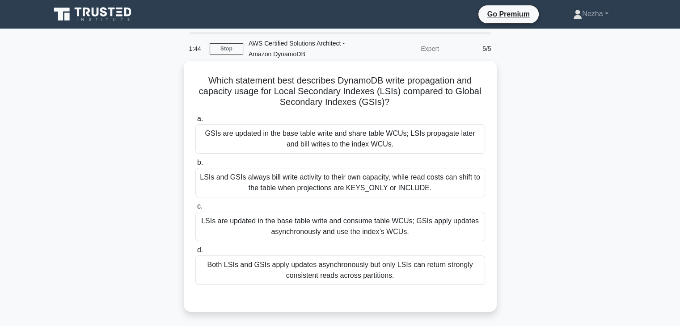
click at [313, 224] on div "LSIs are updated in the base table write and consume table WCUs; GSIs apply upd…" at bounding box center [340, 226] width 290 height 29
click at [195, 210] on input "c. LSIs are updated in the base table write and consume table WCUs; GSIs apply …" at bounding box center [195, 207] width 0 height 6
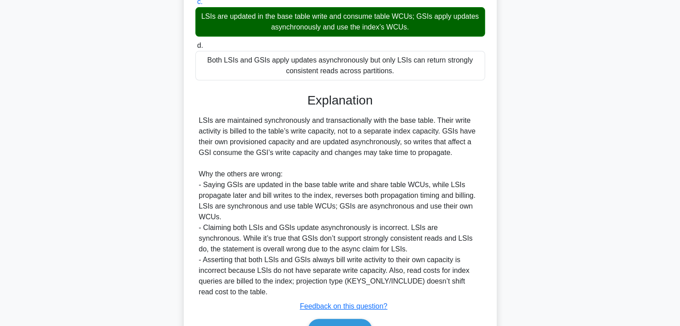
scroll to position [257, 0]
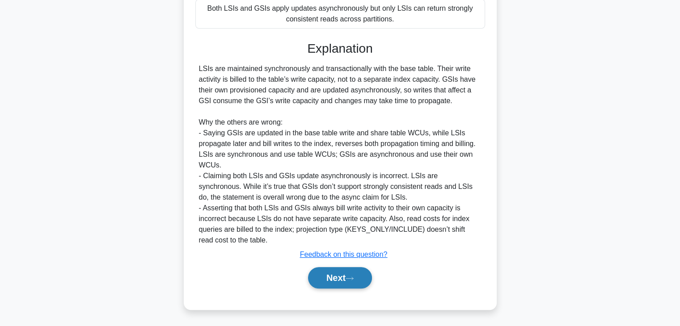
click at [348, 279] on button "Next" at bounding box center [340, 277] width 64 height 21
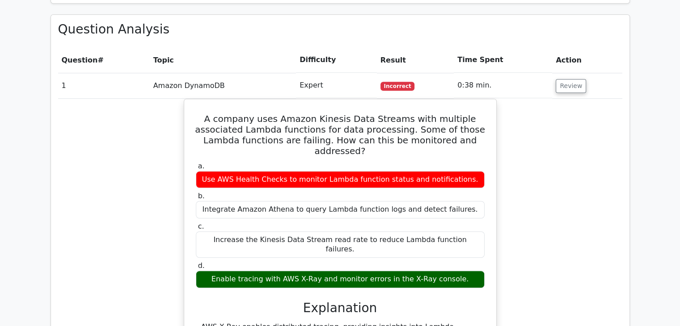
scroll to position [643, 0]
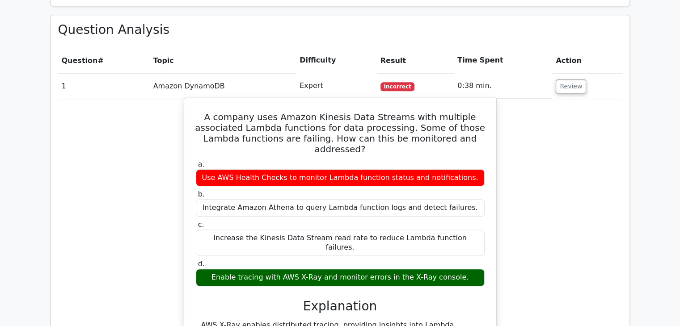
drag, startPoint x: 198, startPoint y: 73, endPoint x: 404, endPoint y: 281, distance: 292.7
click at [404, 281] on div "A company uses Amazon Kinesis Data Streams with multiple associated Lambda func…" at bounding box center [340, 246] width 305 height 291
copy div "A company uses Amazon Kinesis Data Streams with multiple associated Lambda func…"
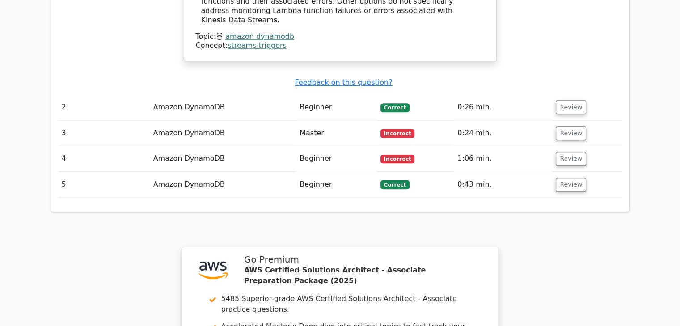
scroll to position [970, 0]
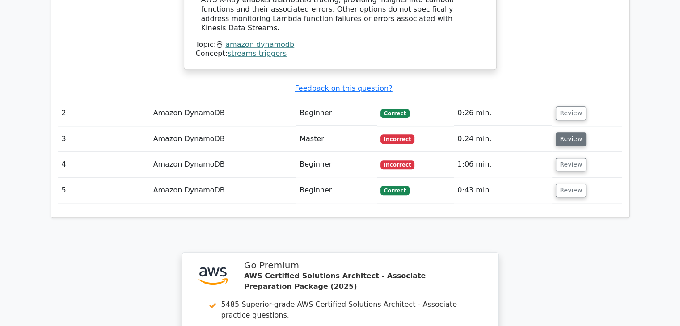
click at [571, 132] on button "Review" at bounding box center [571, 139] width 30 height 14
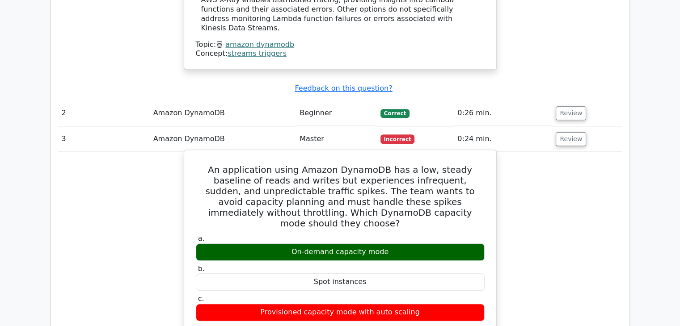
drag, startPoint x: 198, startPoint y: 92, endPoint x: 421, endPoint y: 267, distance: 283.4
copy div "An application using Amazon DynamoDB has a low, steady baseline of reads and wr…"
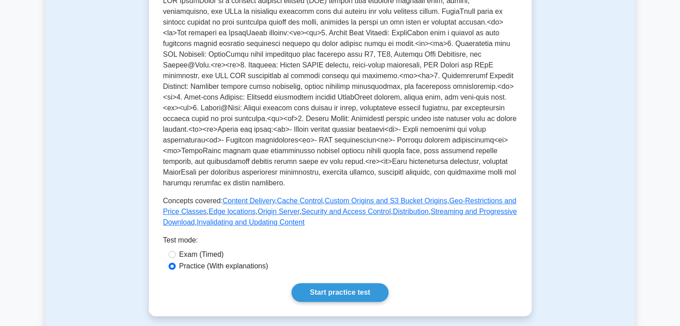
scroll to position [191, 0]
